Goal: Information Seeking & Learning: Learn about a topic

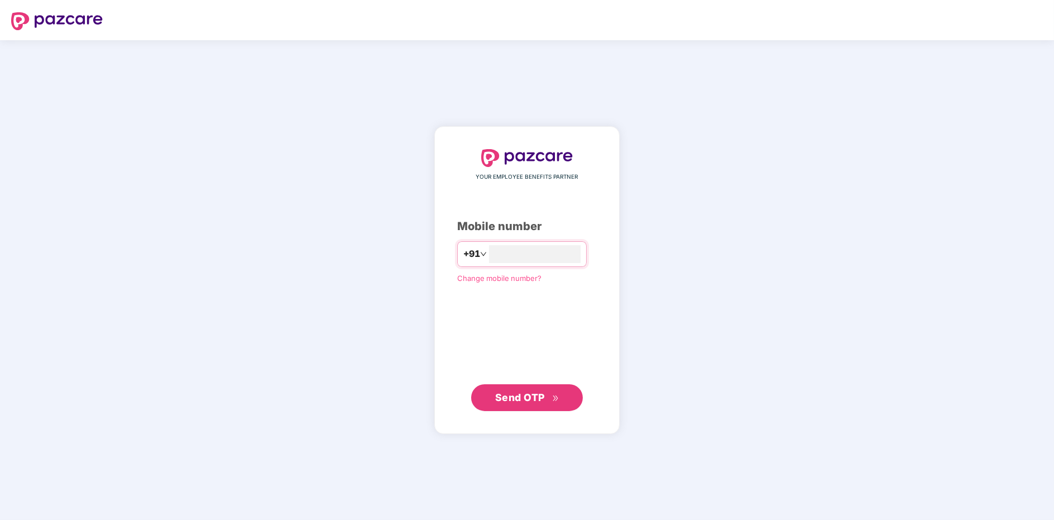
type input "**********"
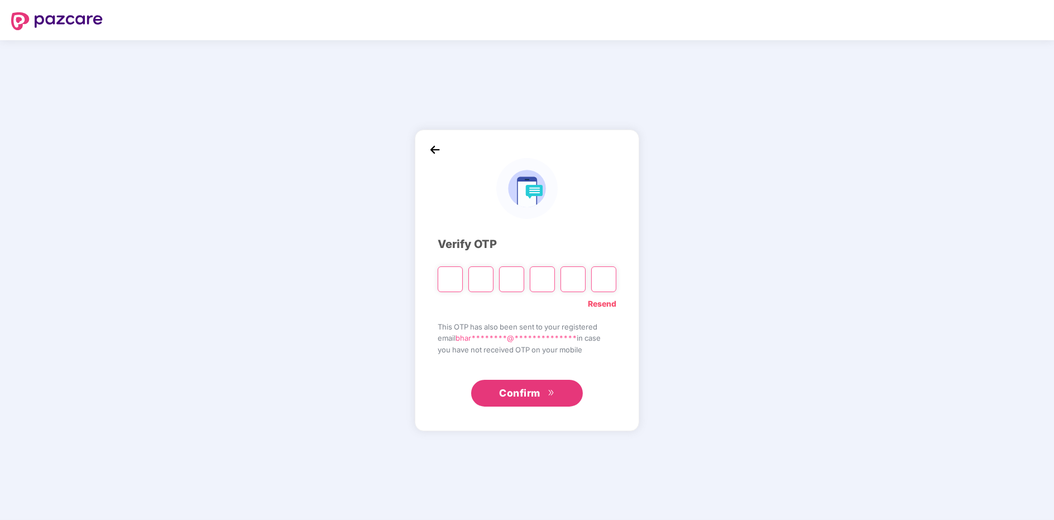
type input "*"
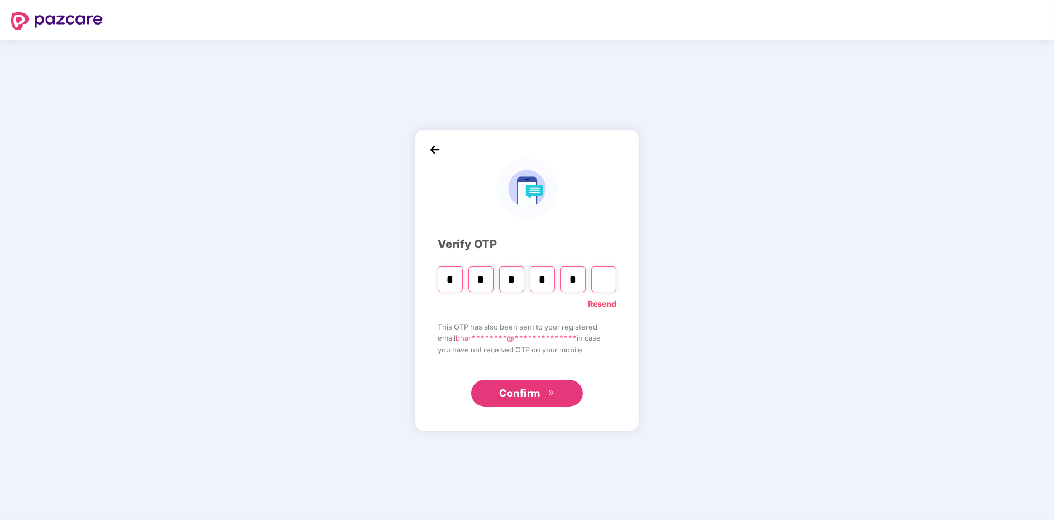
type input "*"
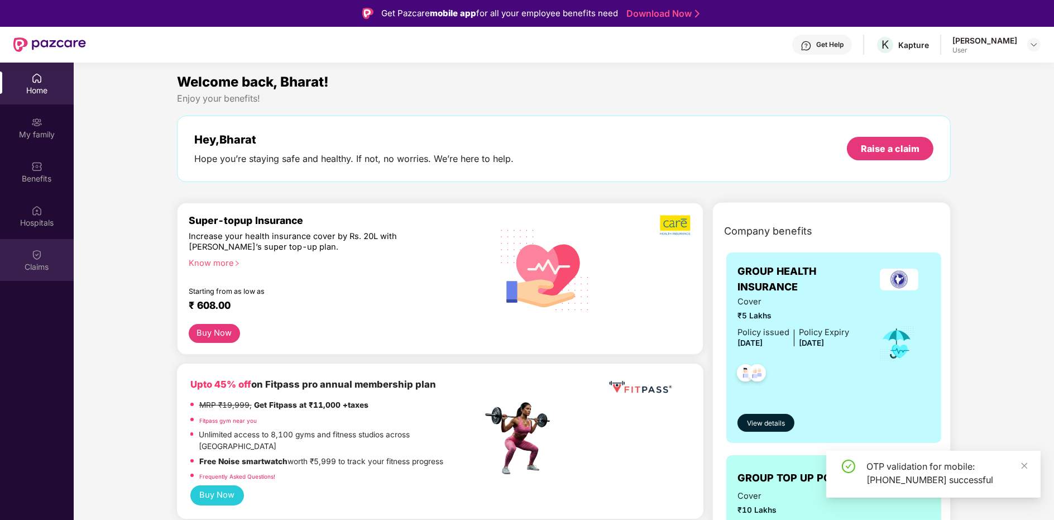
click at [46, 259] on div "Claims" at bounding box center [37, 260] width 74 height 42
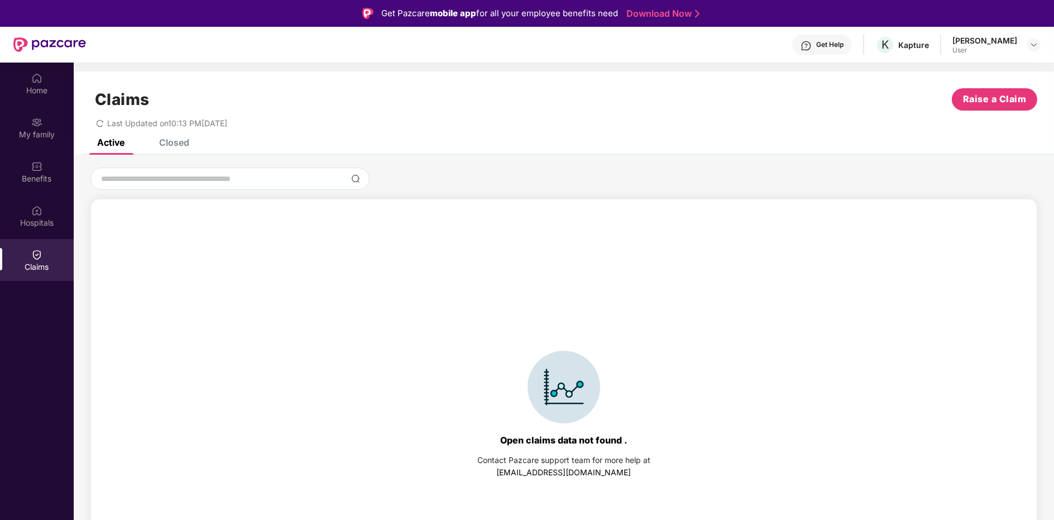
click at [186, 145] on div "Closed" at bounding box center [174, 142] width 30 height 11
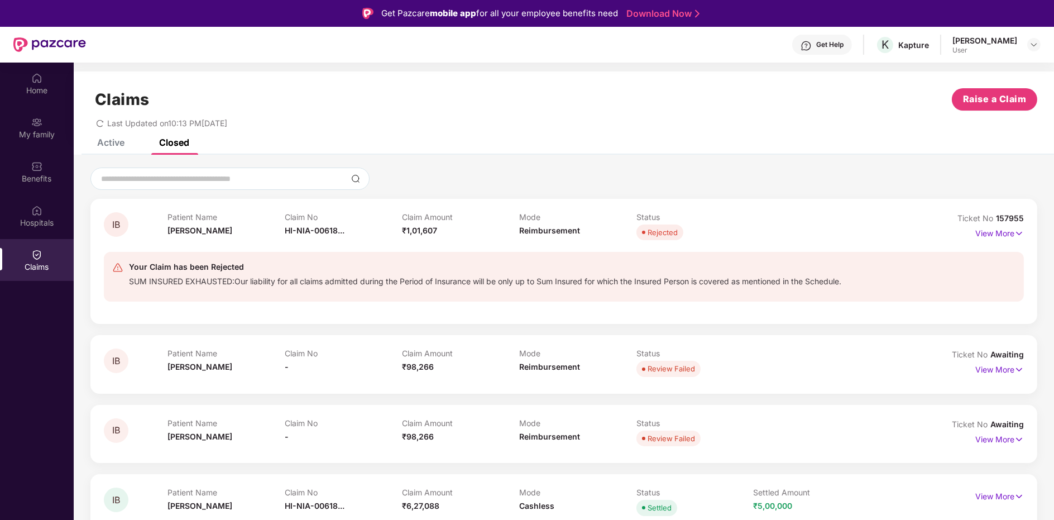
click at [211, 319] on div "IB Patient Name [PERSON_NAME] Claim No HI-NIA-00618... Claim Amount ₹1,01,607 M…" at bounding box center [563, 261] width 947 height 125
click at [994, 233] on p "View More" at bounding box center [999, 231] width 49 height 15
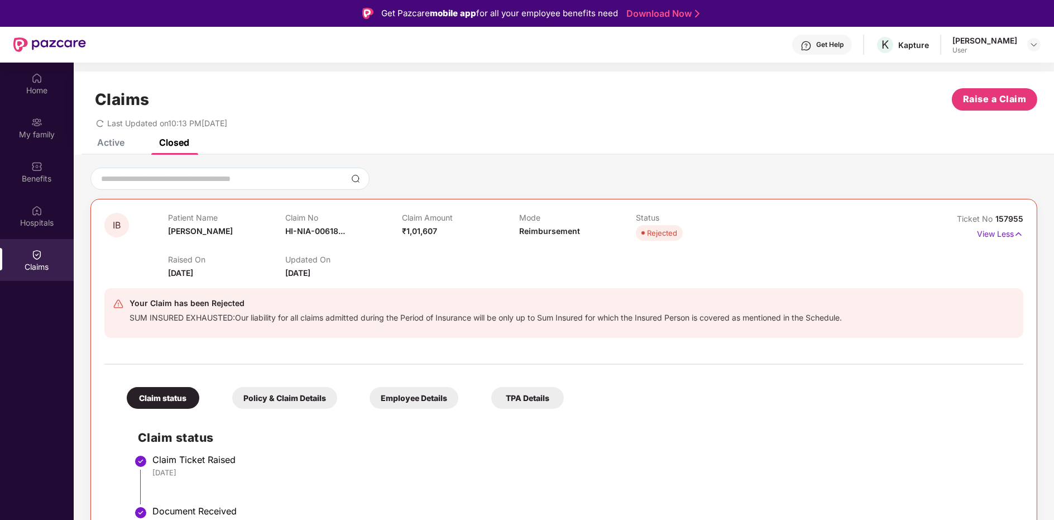
click at [79, 144] on div "Active Closed" at bounding box center [564, 147] width 980 height 16
click at [50, 195] on div "Hospitals" at bounding box center [37, 216] width 74 height 42
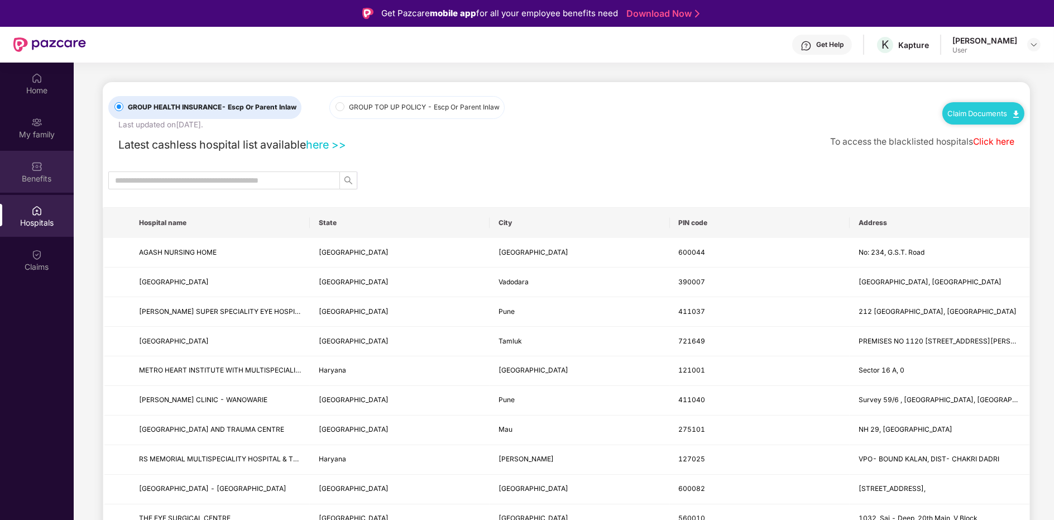
click at [49, 154] on div "Benefits" at bounding box center [37, 172] width 74 height 42
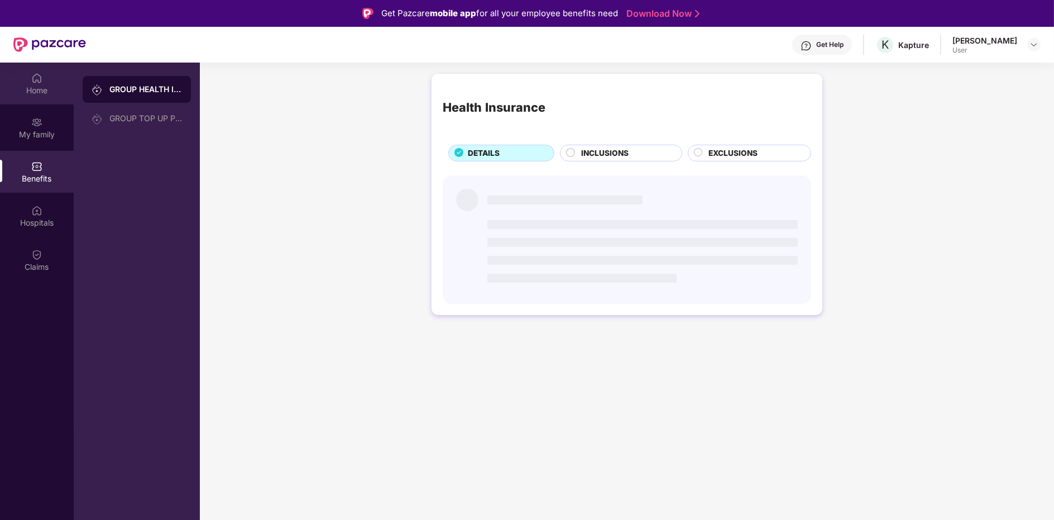
click at [50, 102] on div "Home" at bounding box center [37, 84] width 74 height 42
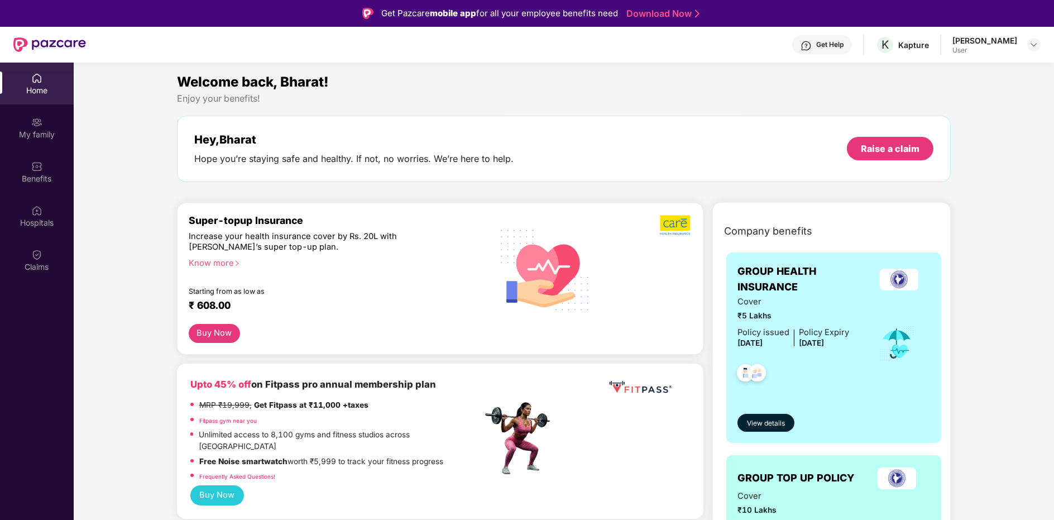
click at [1001, 53] on div "User" at bounding box center [984, 50] width 65 height 9
click at [1028, 46] on div at bounding box center [1033, 44] width 13 height 13
click at [926, 44] on div "Kapture" at bounding box center [913, 45] width 31 height 11
click at [832, 40] on div "Get Help" at bounding box center [822, 45] width 60 height 20
click at [63, 260] on div "Claims" at bounding box center [37, 260] width 74 height 42
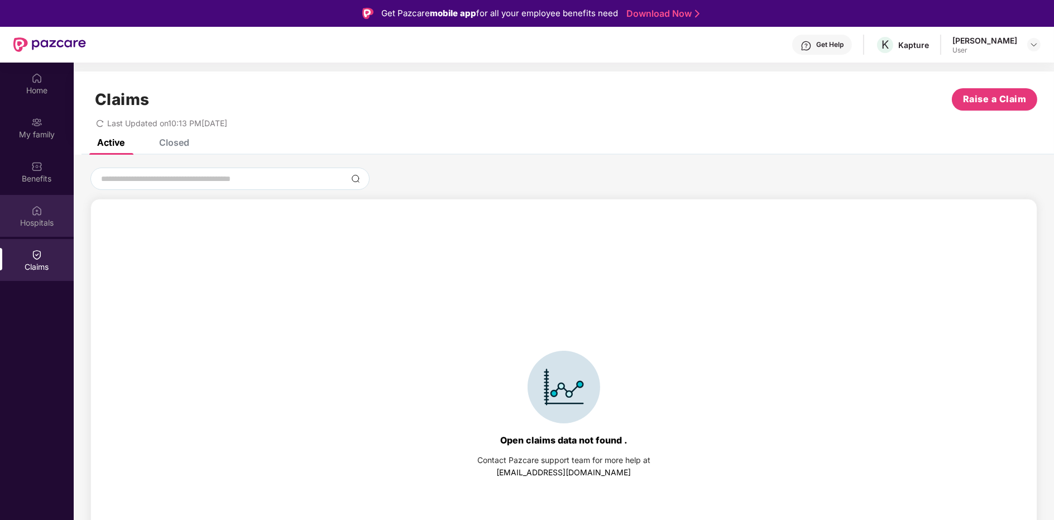
click at [28, 205] on div "Hospitals" at bounding box center [37, 216] width 74 height 42
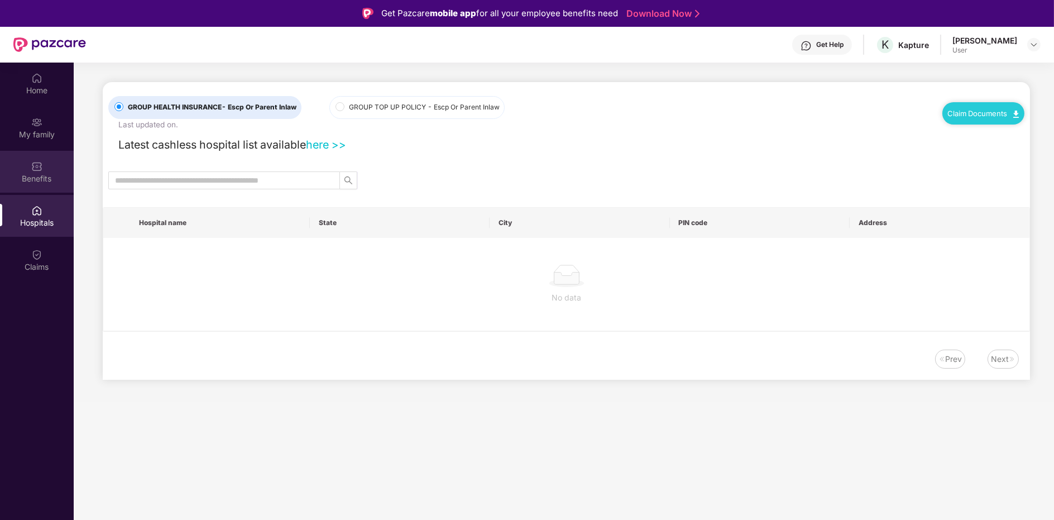
click at [20, 157] on div "Benefits" at bounding box center [37, 172] width 74 height 42
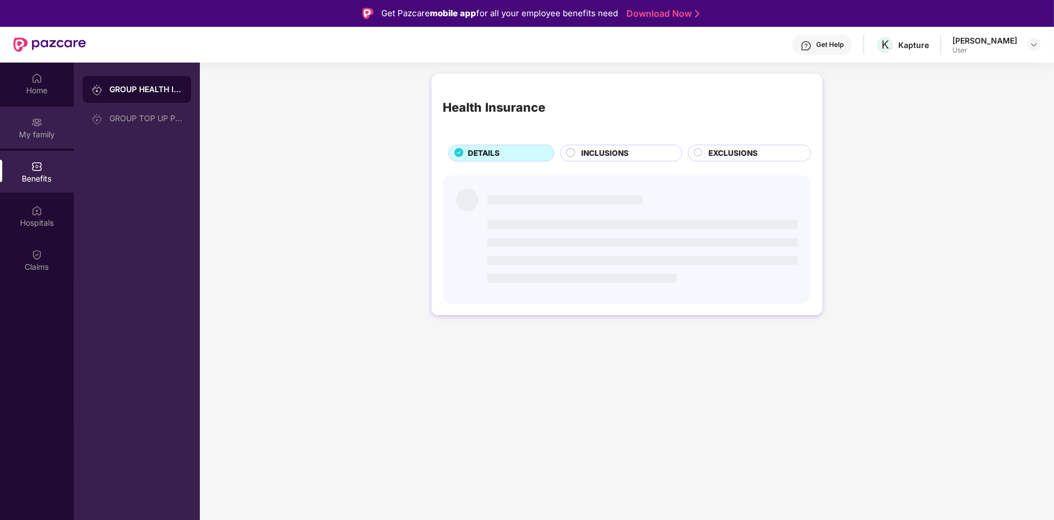
click at [37, 112] on div "My family" at bounding box center [37, 128] width 74 height 42
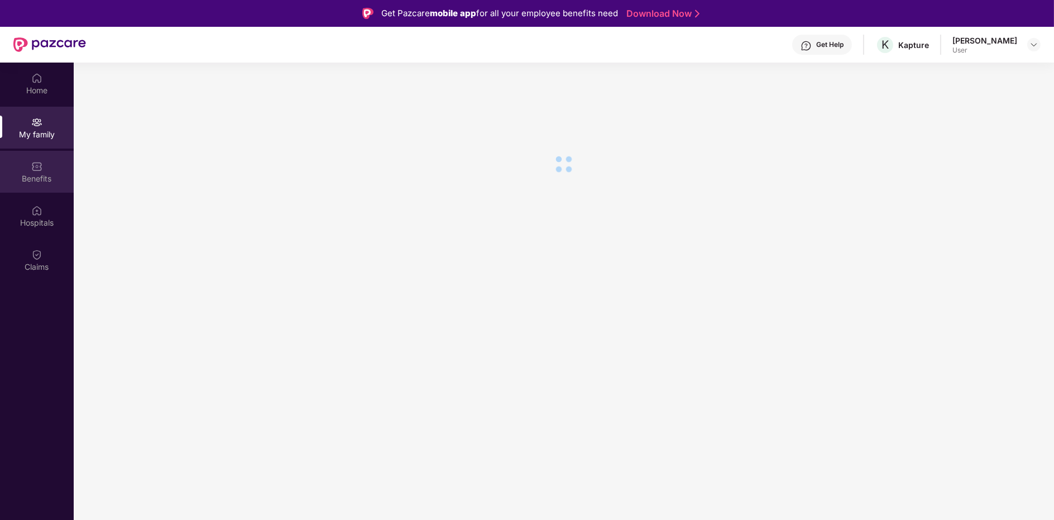
click at [41, 189] on div "Benefits" at bounding box center [37, 172] width 74 height 42
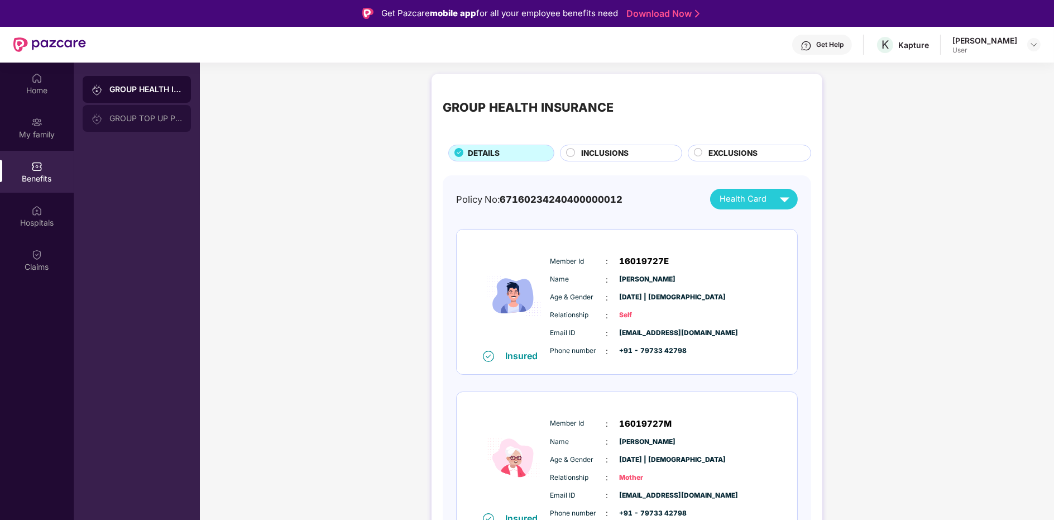
click at [153, 114] on div "GROUP TOP UP POLICY" at bounding box center [145, 118] width 73 height 9
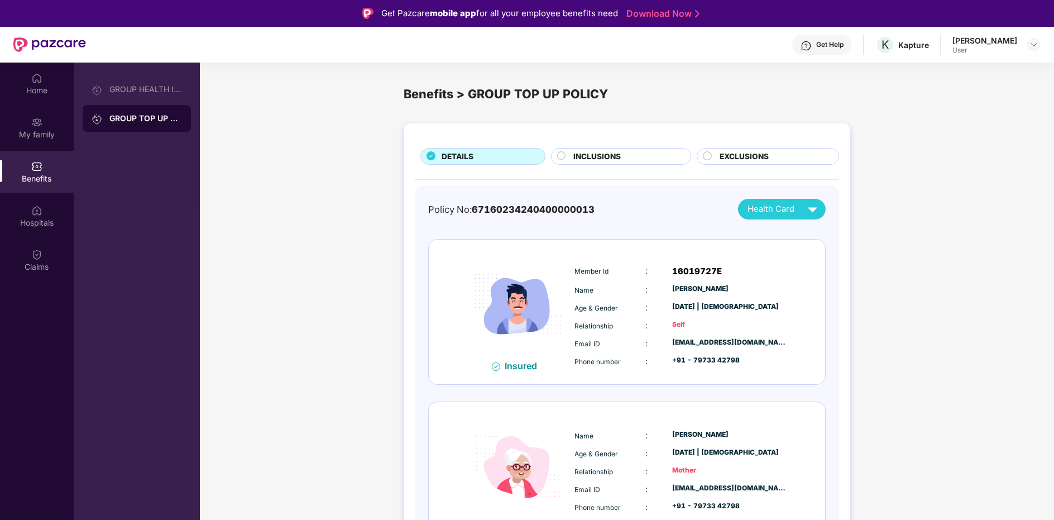
scroll to position [50, 0]
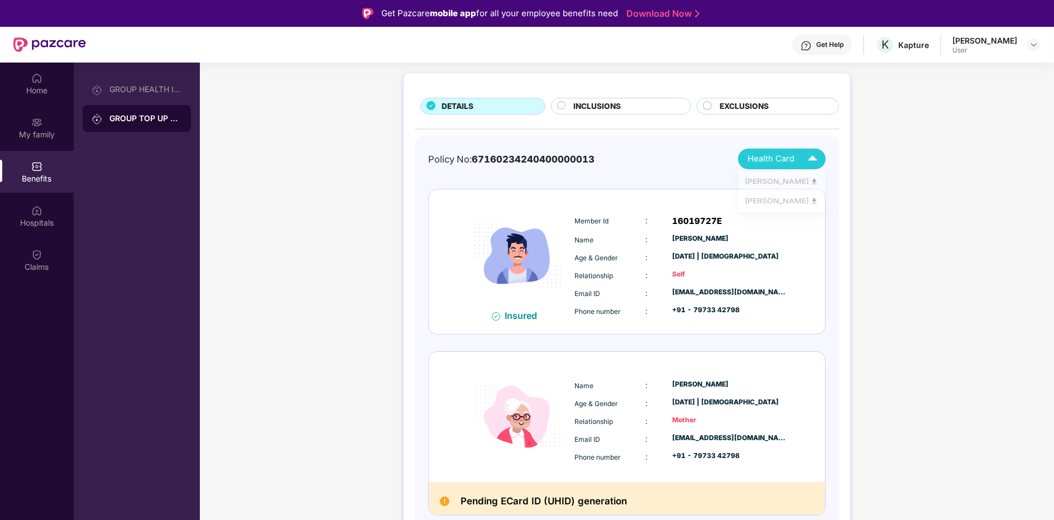
click at [756, 155] on span "Health Card" at bounding box center [770, 158] width 47 height 13
